Goal: Register for event/course

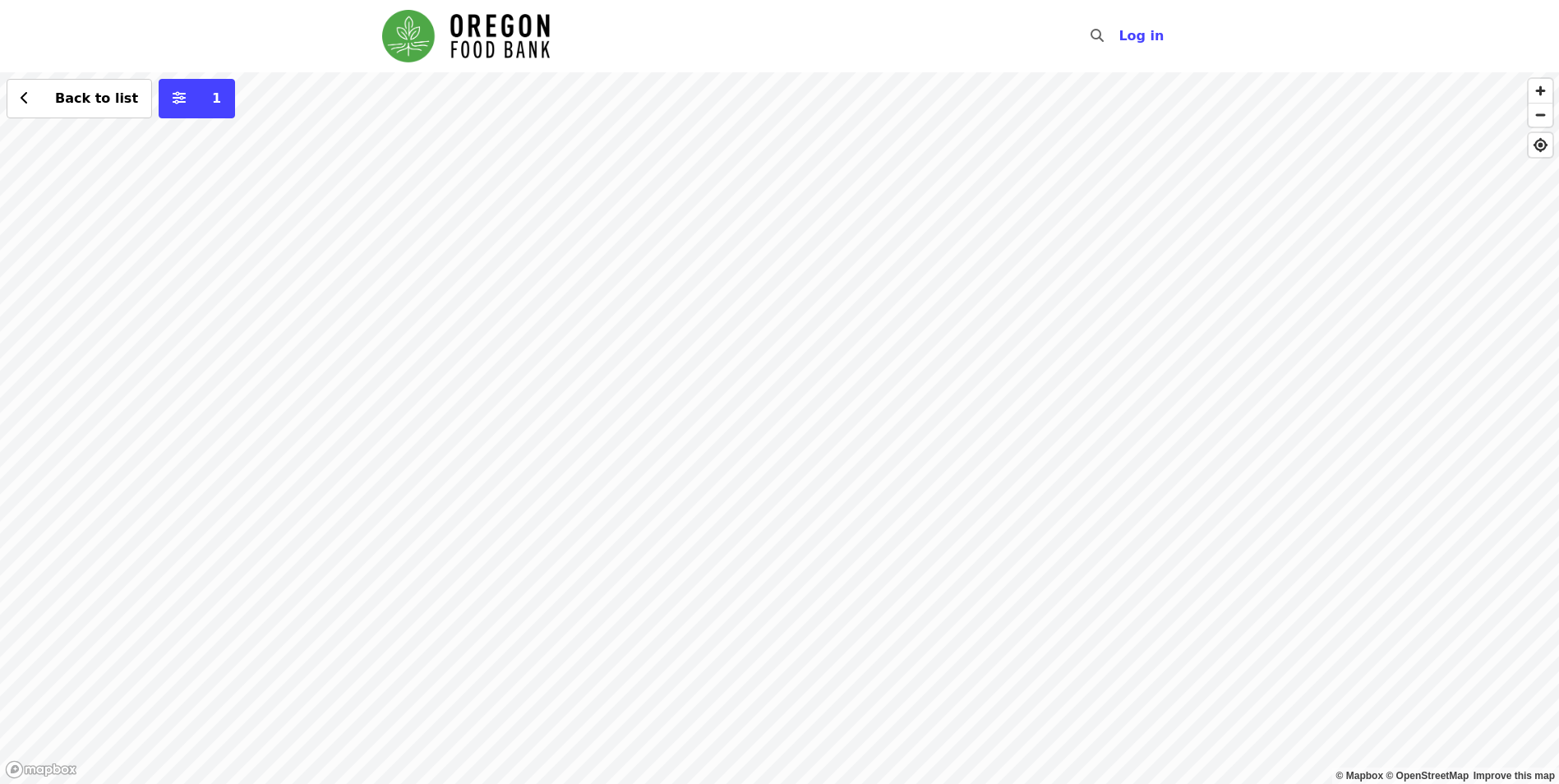
click at [454, 283] on div "Back to list 1" at bounding box center [779, 428] width 1559 height 711
click at [444, 314] on span "See 2 actions at this location" at bounding box center [457, 312] width 215 height 15
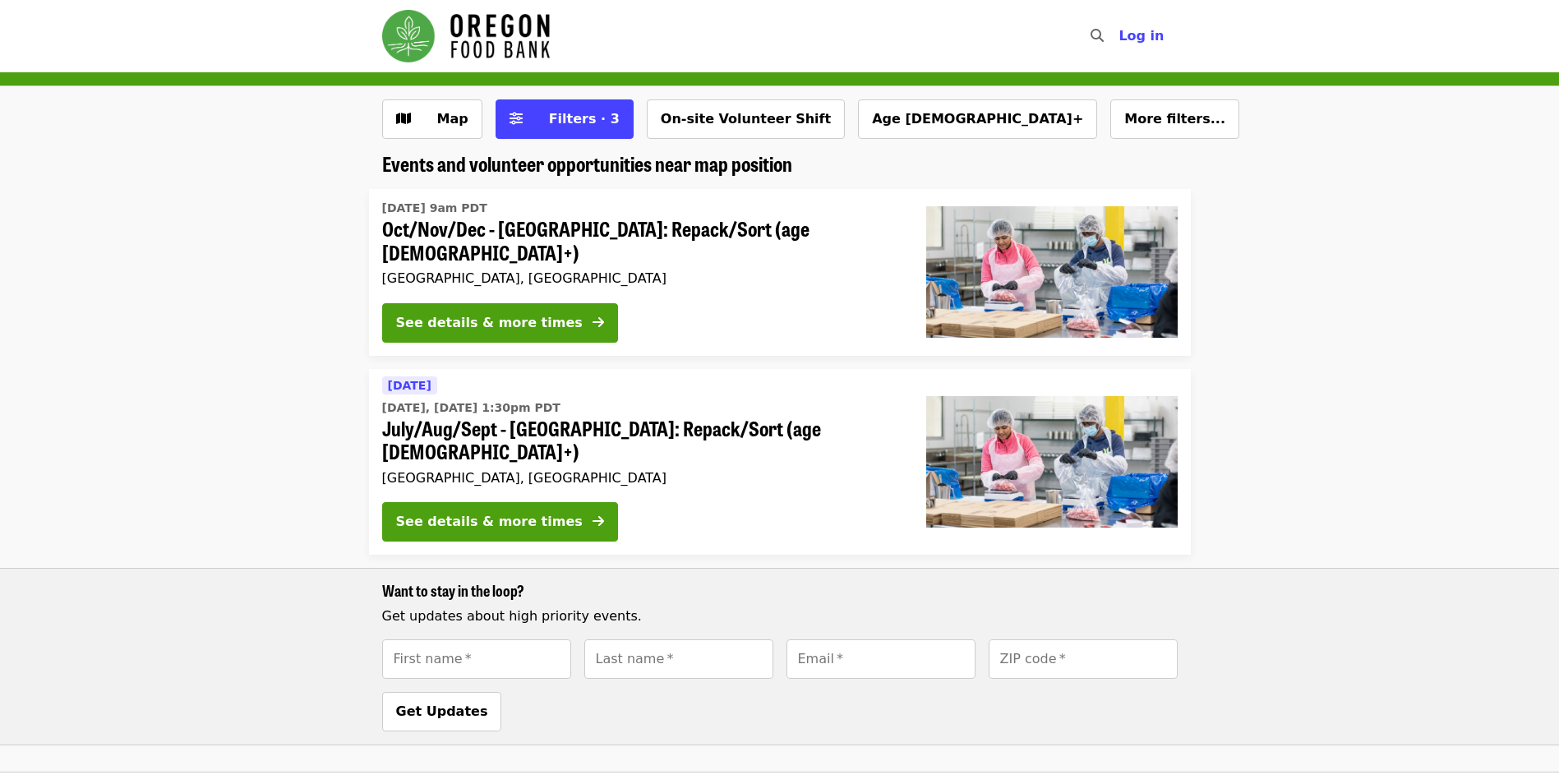
click at [1147, 270] on img at bounding box center [1051, 272] width 252 height 131
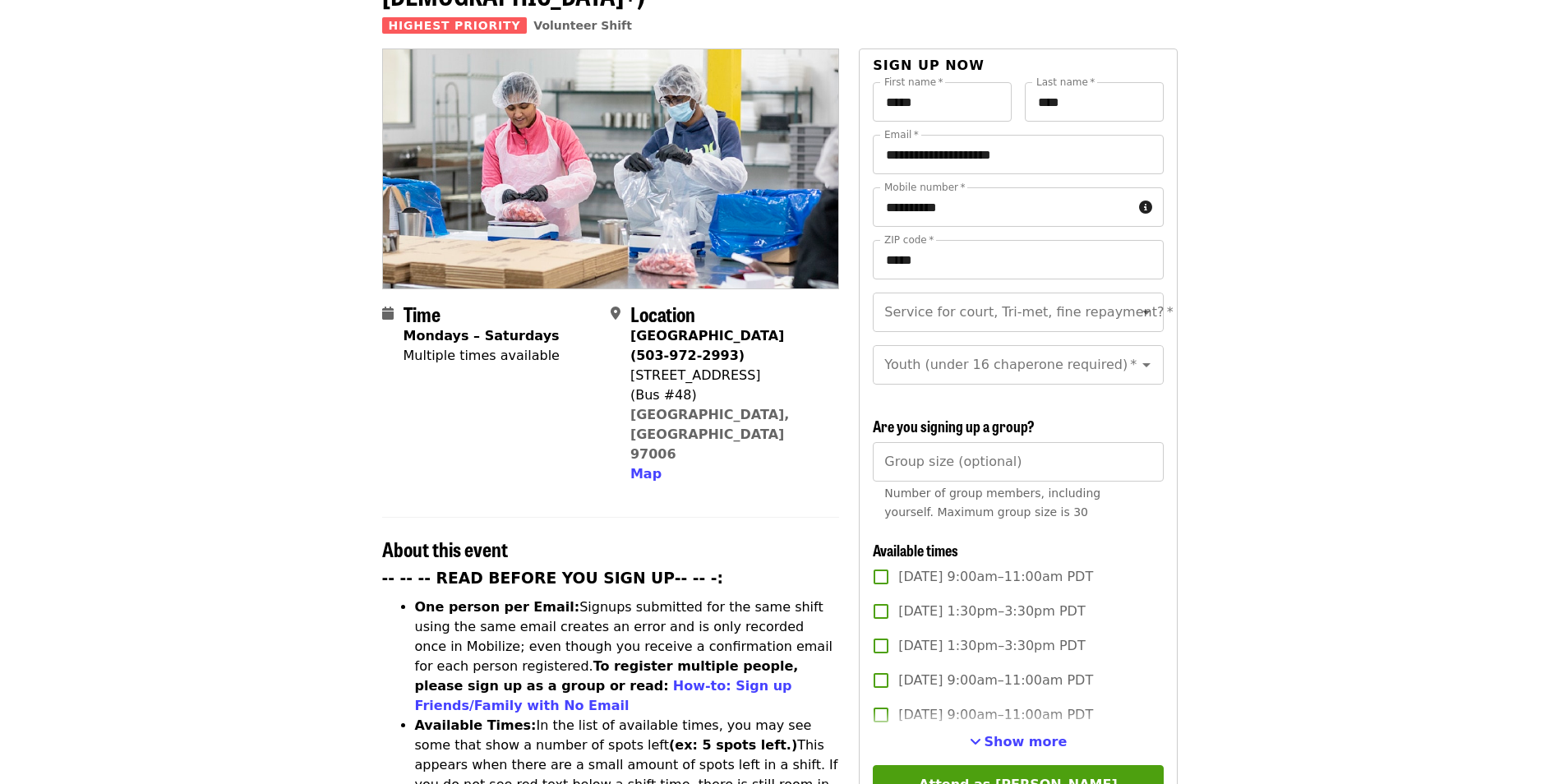
scroll to position [247, 0]
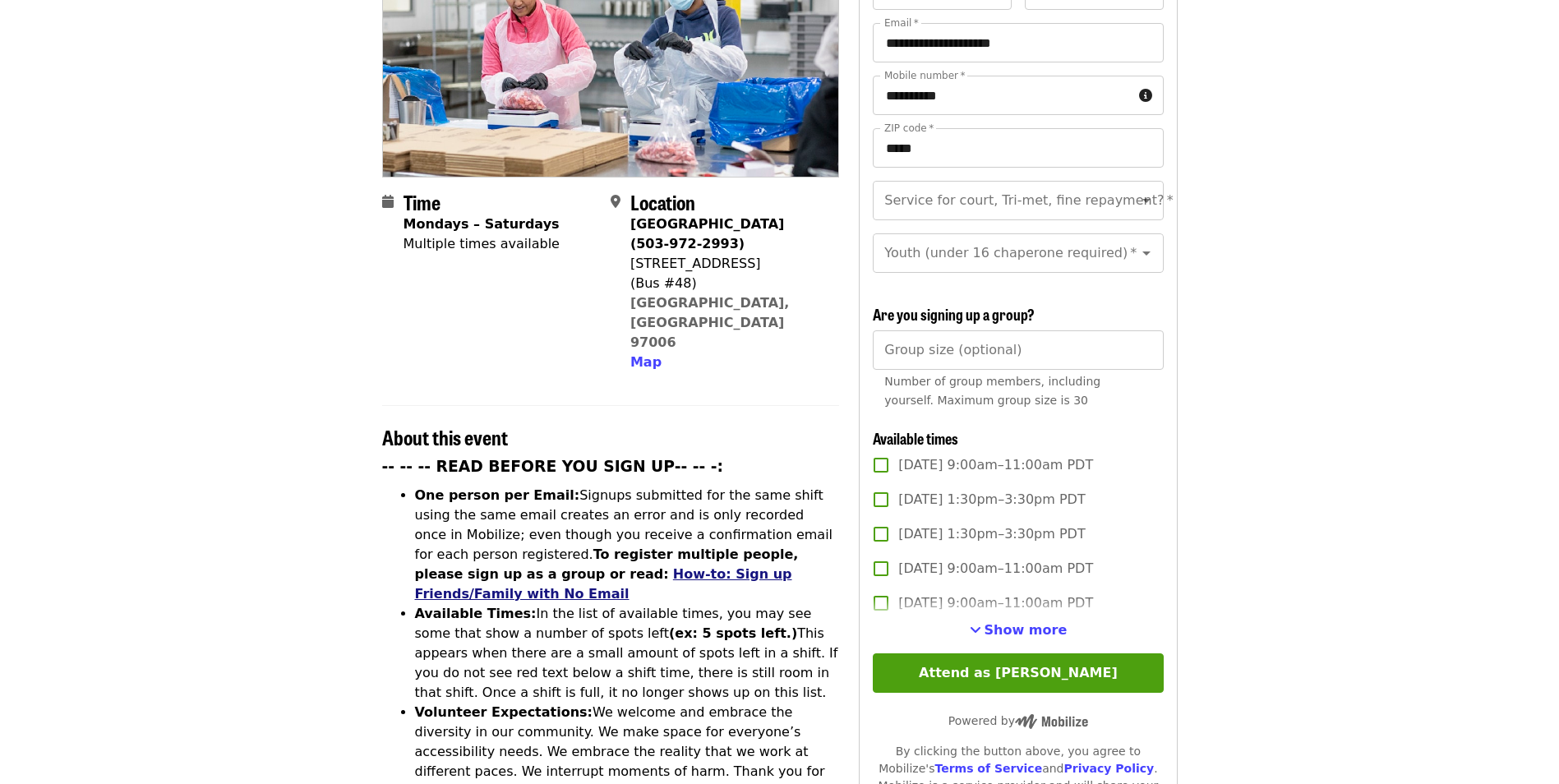
click at [492, 566] on link "How-to: Sign up Friends/Family with No Email" at bounding box center [603, 583] width 377 height 35
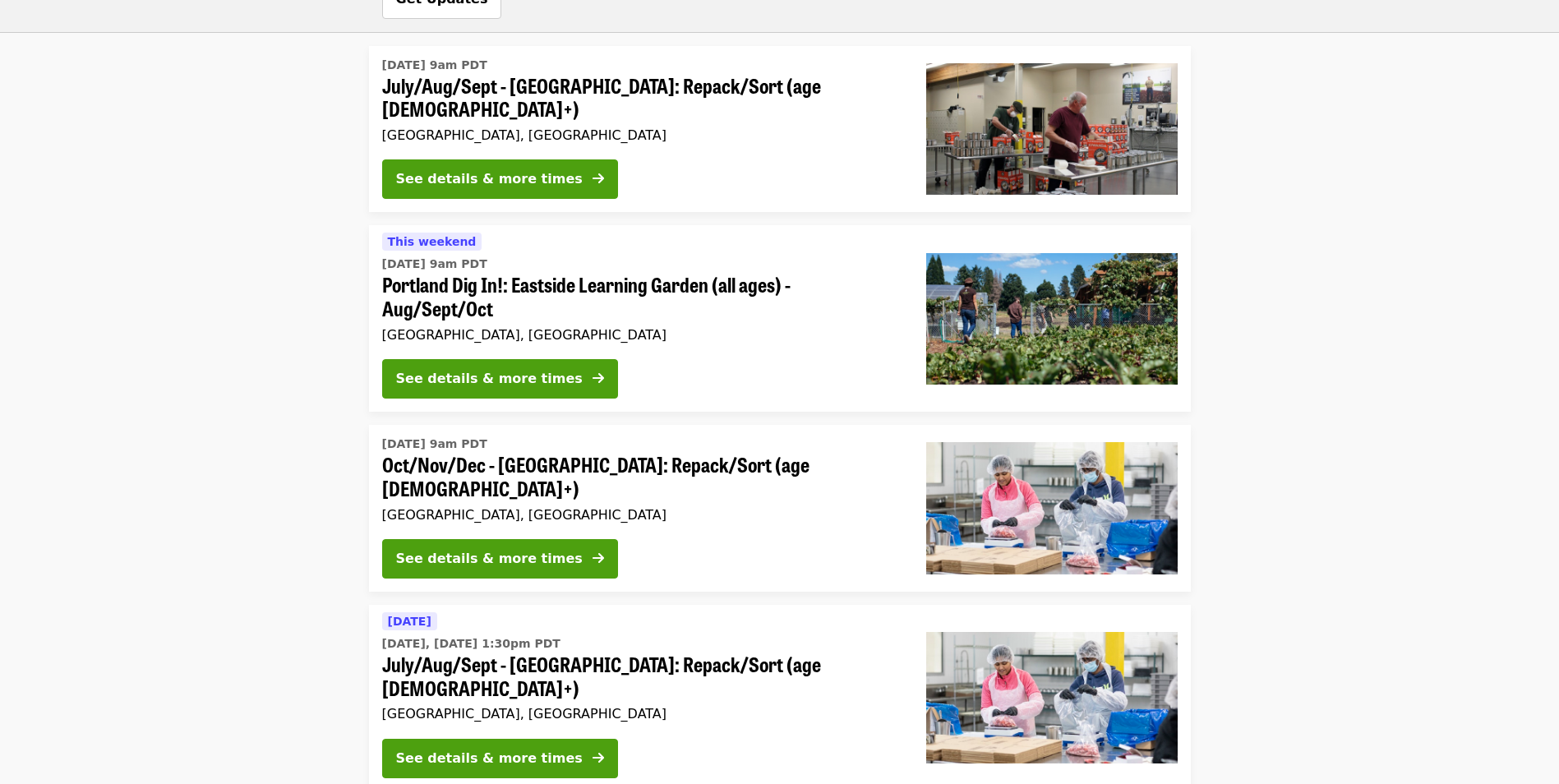
scroll to position [1068, 0]
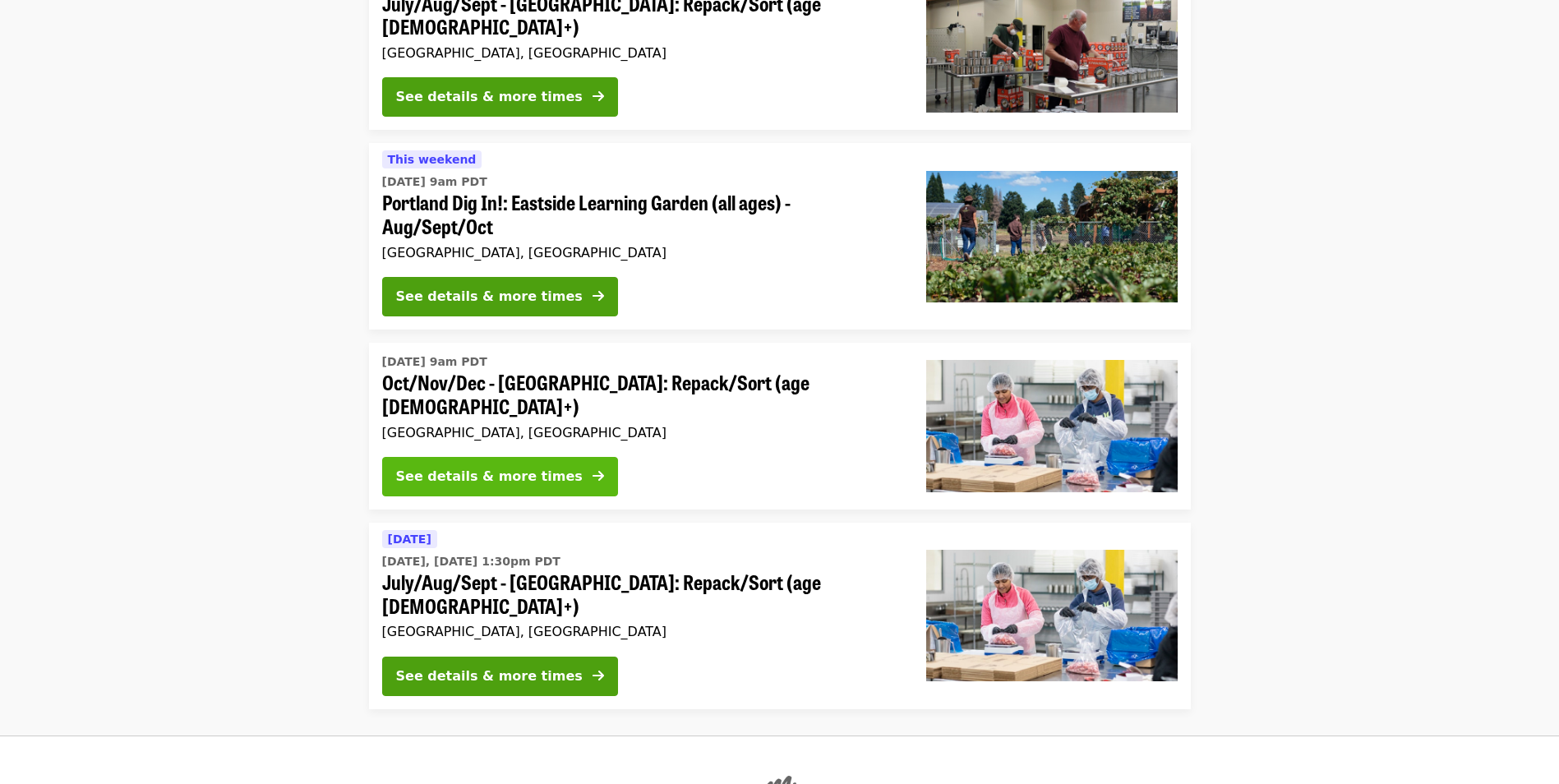
click at [540, 467] on div "See details & more times" at bounding box center [489, 476] width 187 height 20
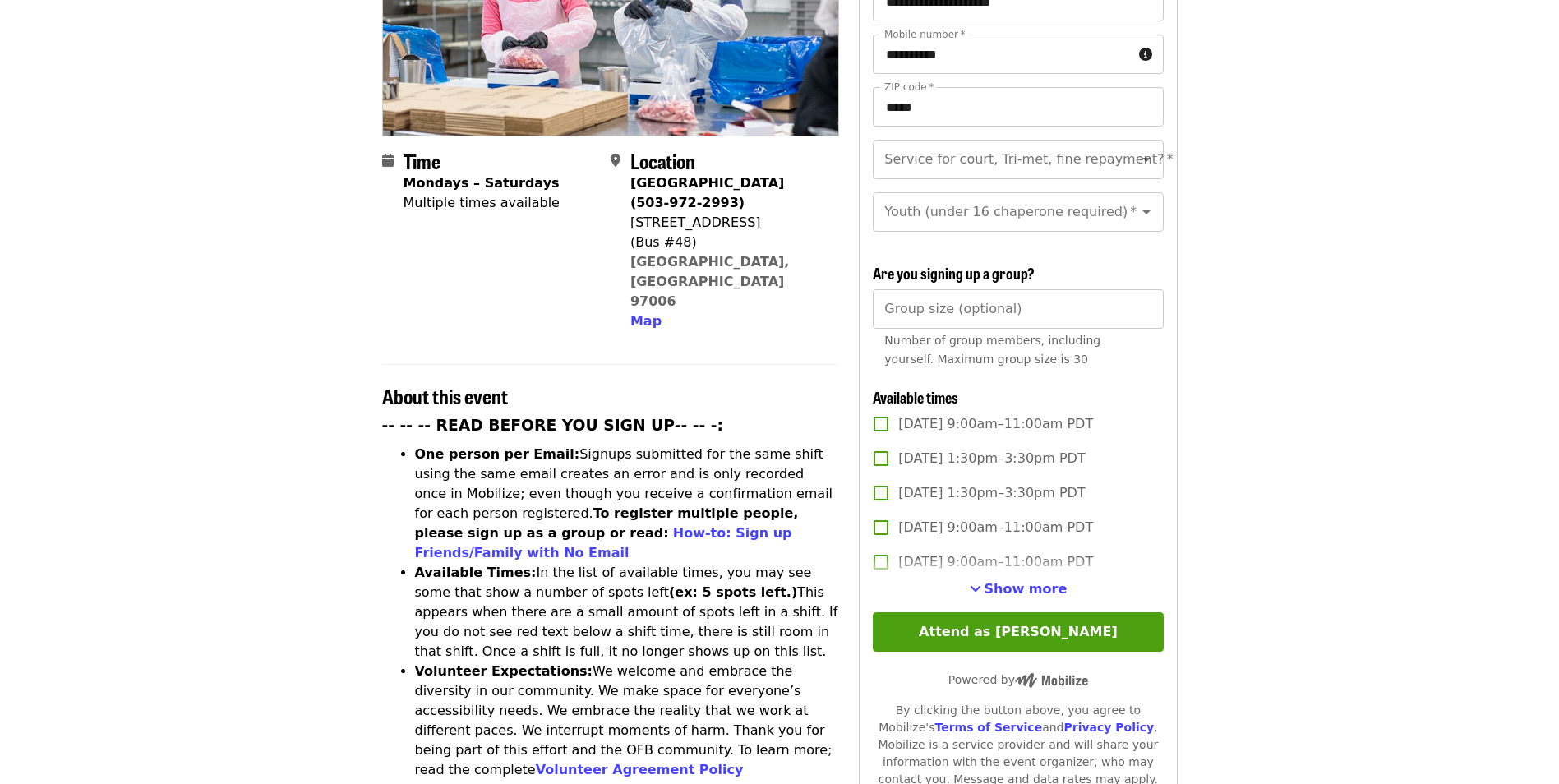
scroll to position [328, 0]
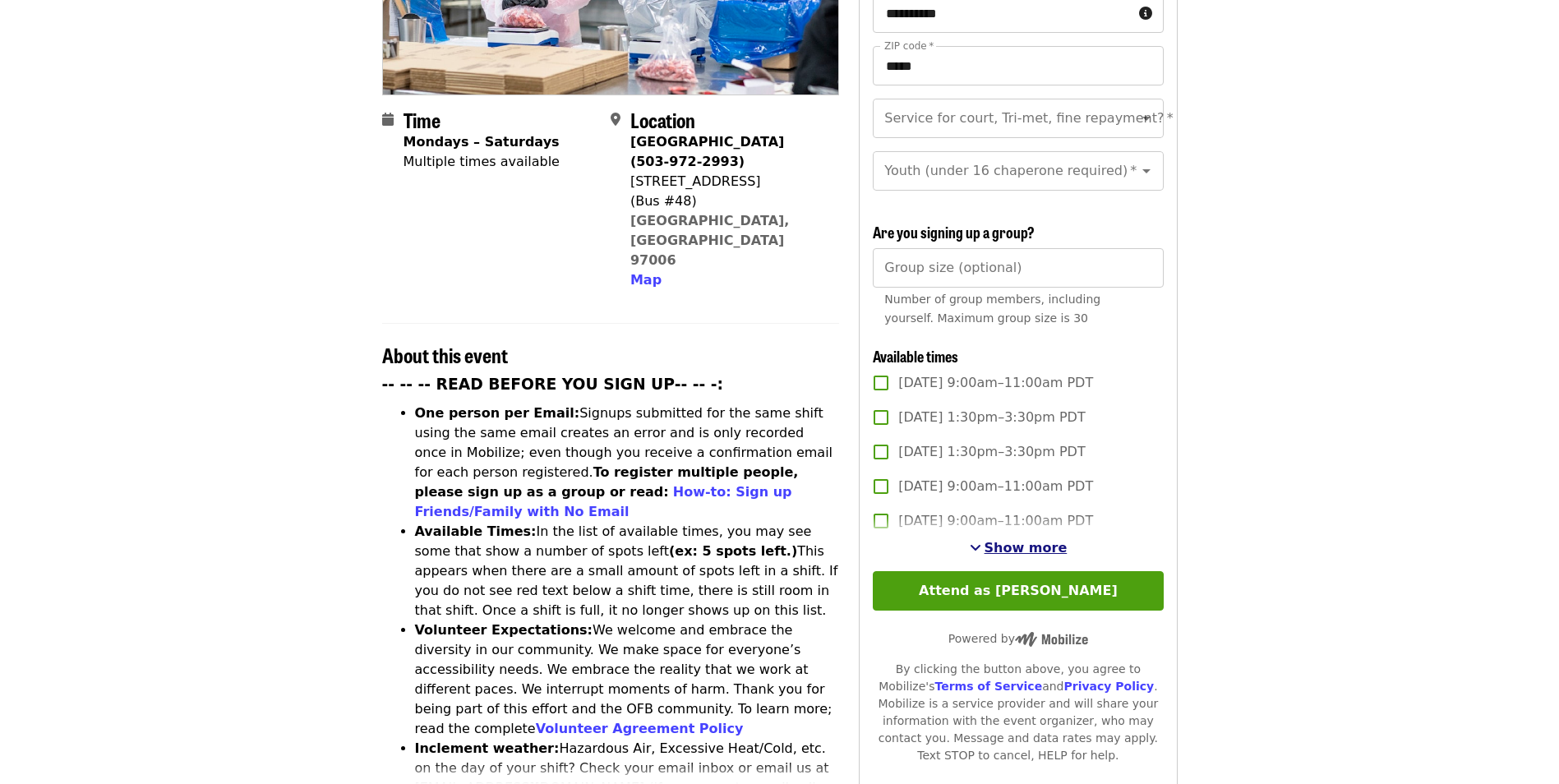
click at [1050, 542] on span "Show more" at bounding box center [1026, 548] width 83 height 15
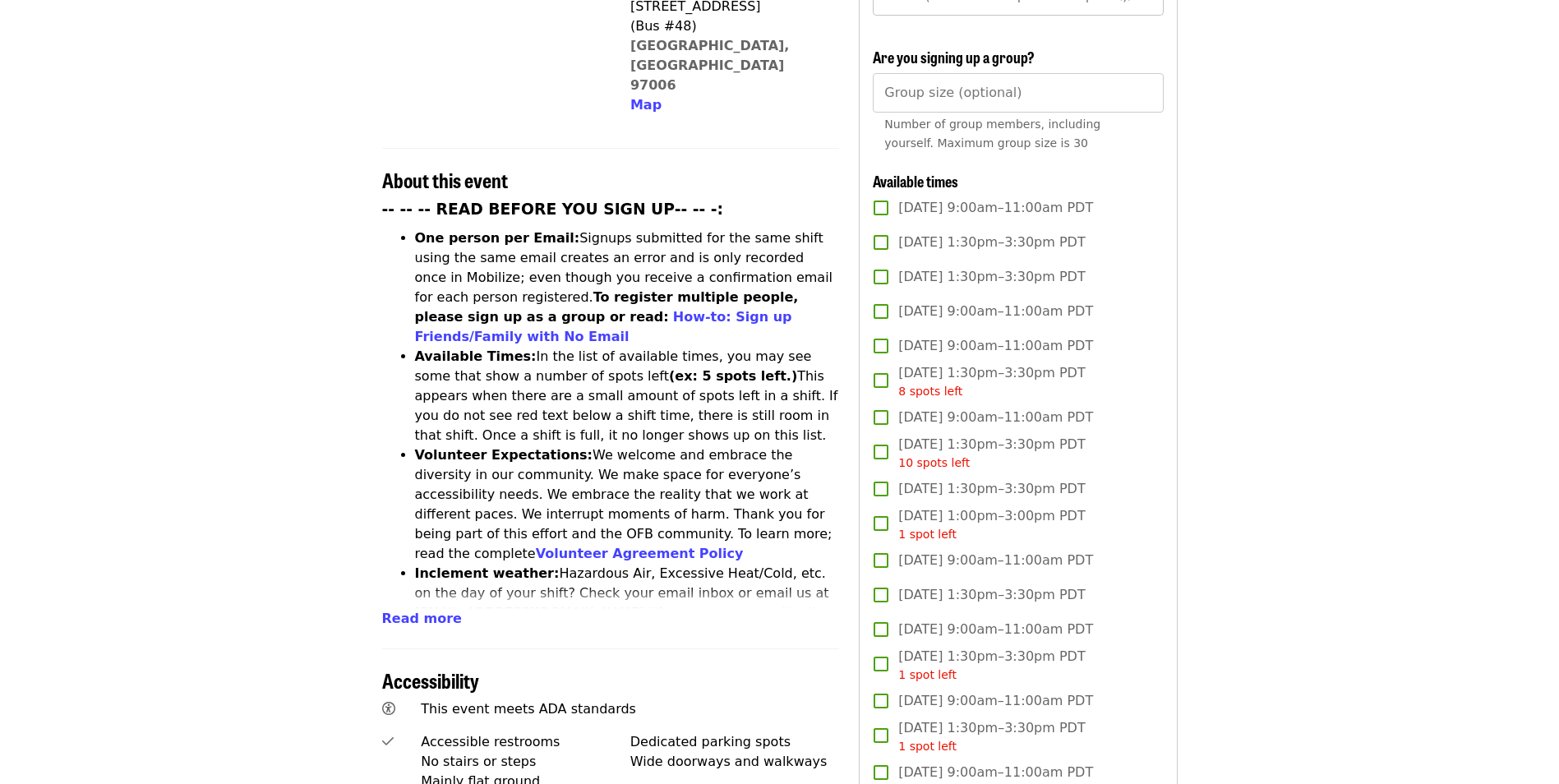
scroll to position [740, 0]
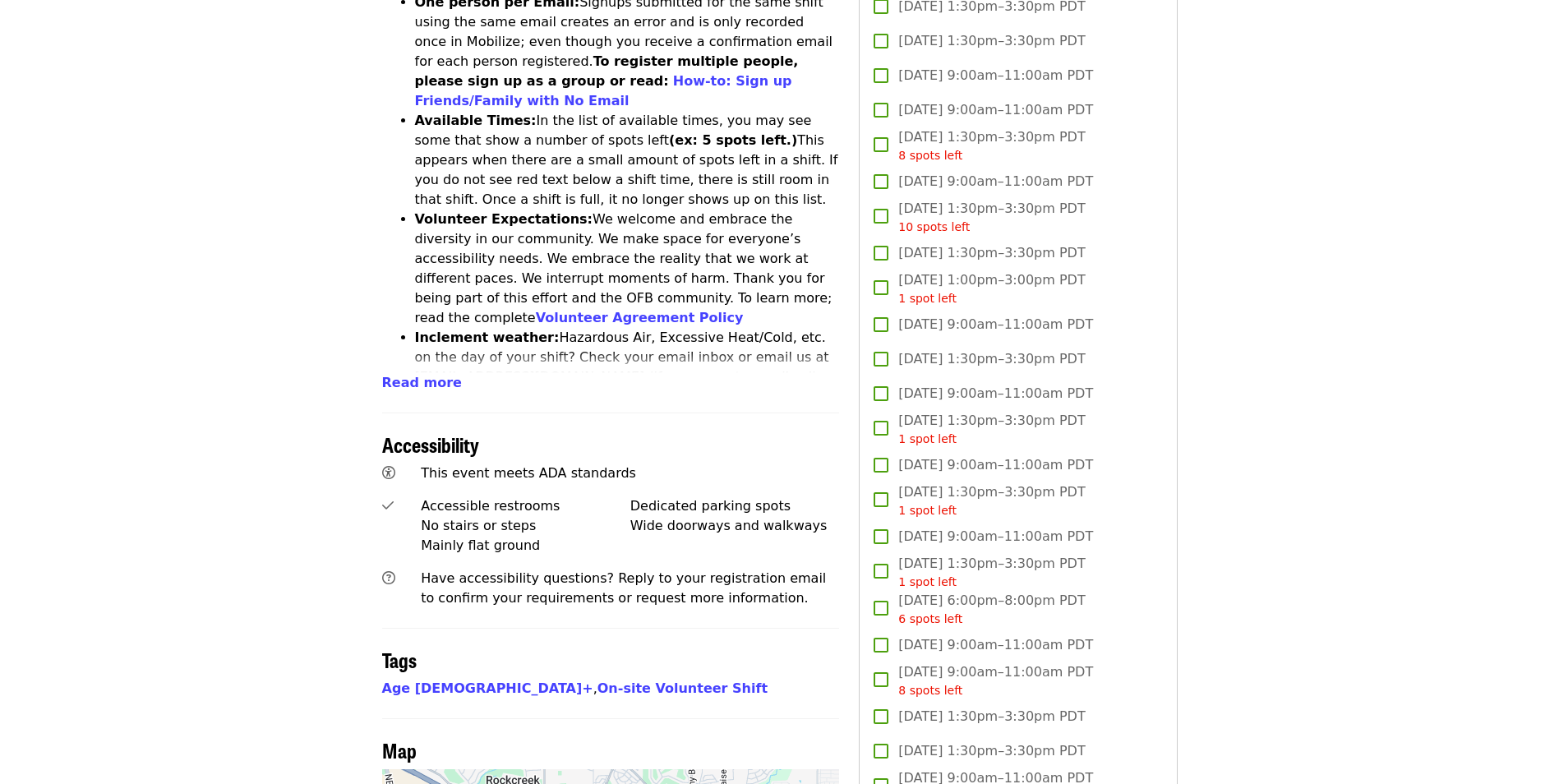
scroll to position [1068, 0]
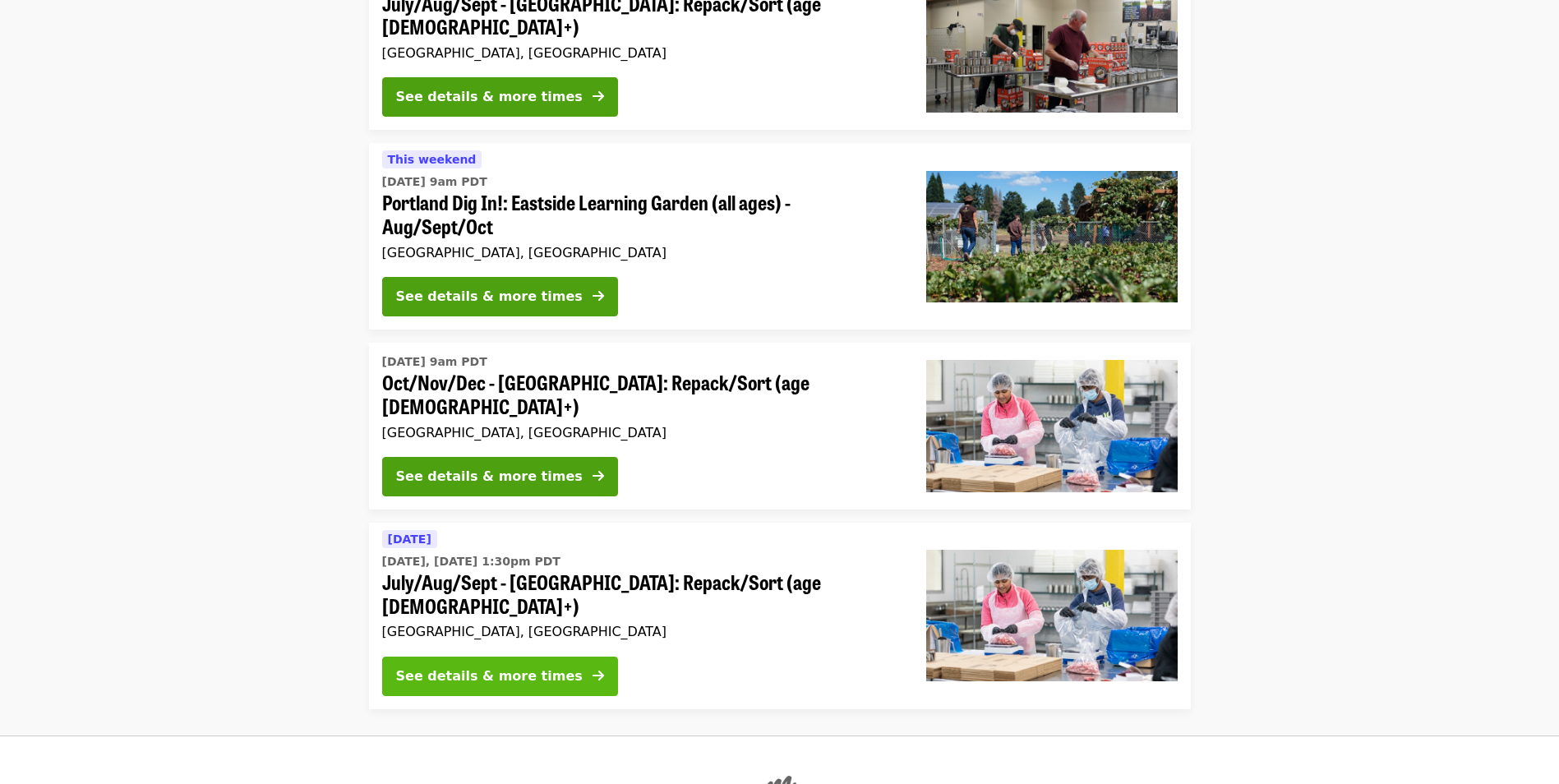
click at [522, 666] on div "See details & more times" at bounding box center [489, 676] width 187 height 20
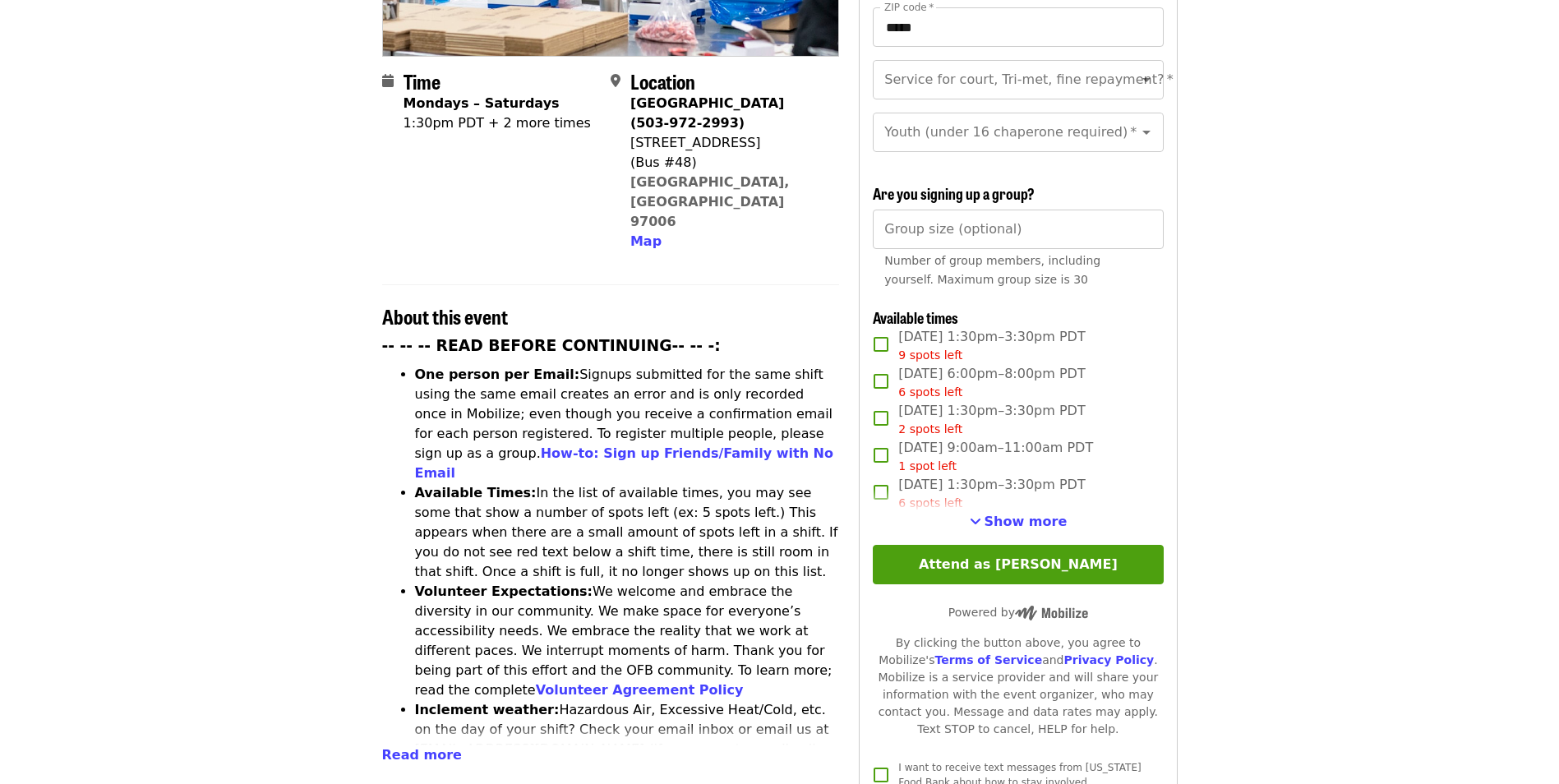
scroll to position [410, 0]
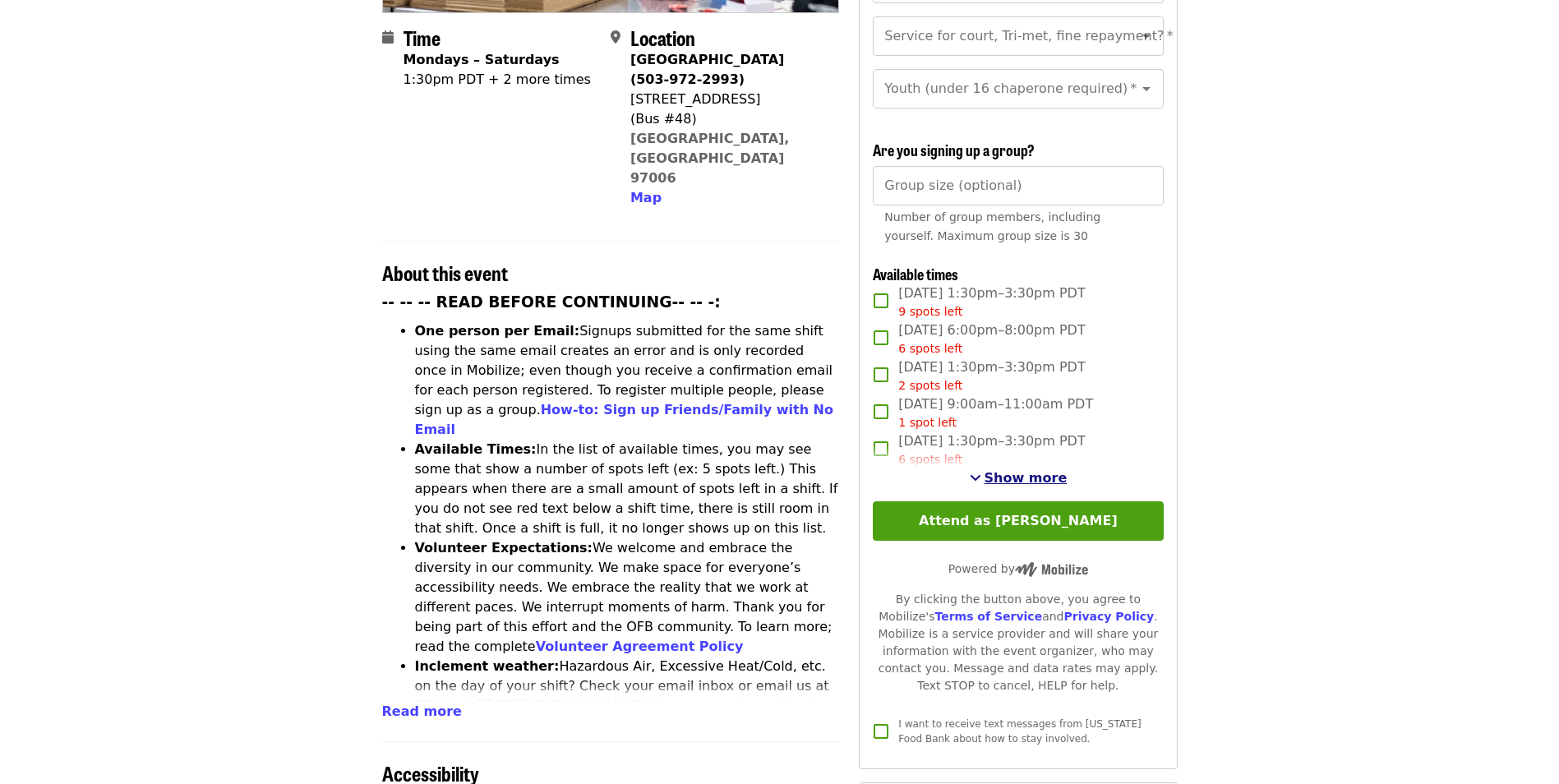
click at [1031, 470] on span "Show more" at bounding box center [1026, 478] width 83 height 15
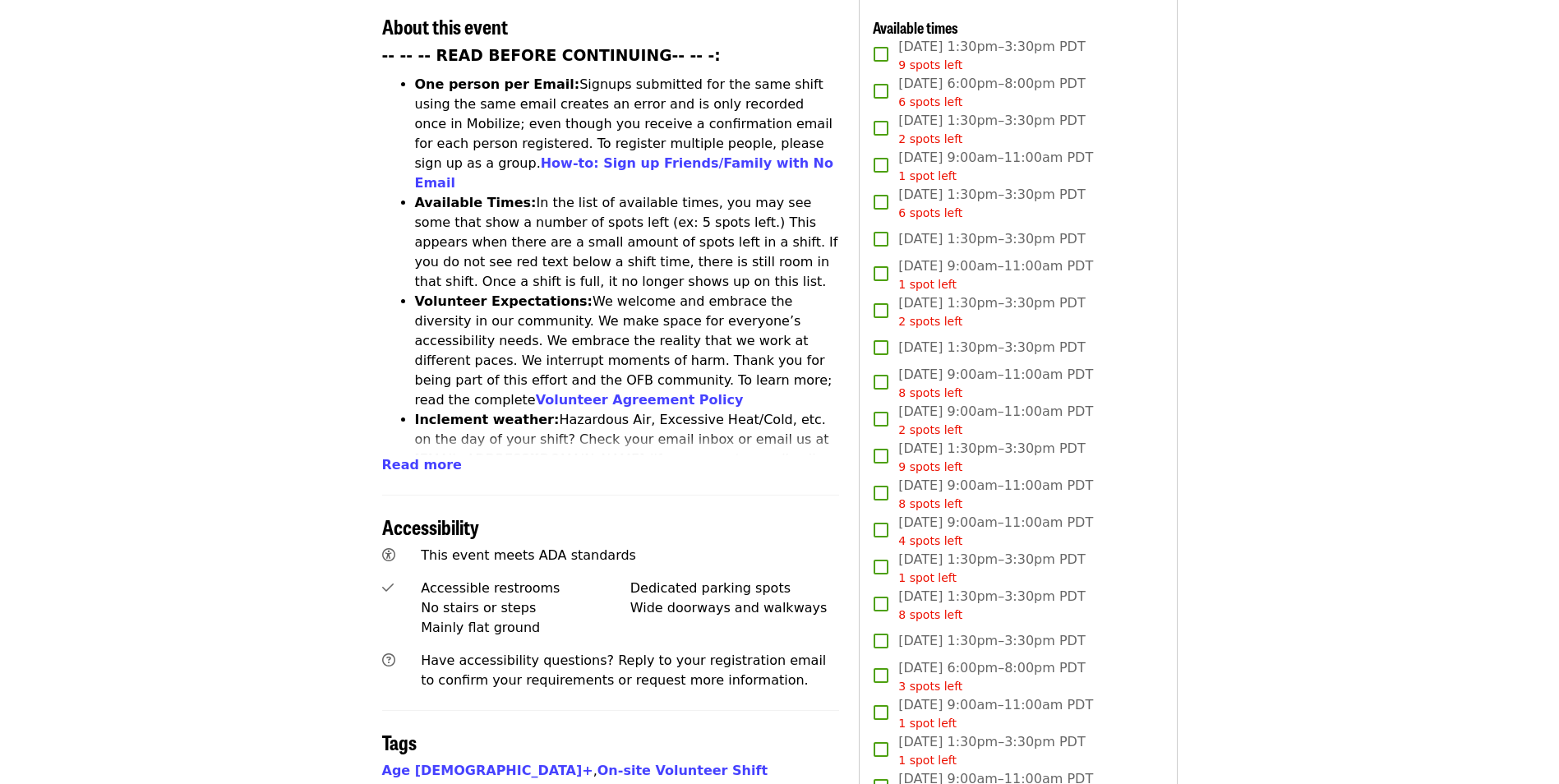
scroll to position [740, 0]
